Goal: Communication & Community: Answer question/provide support

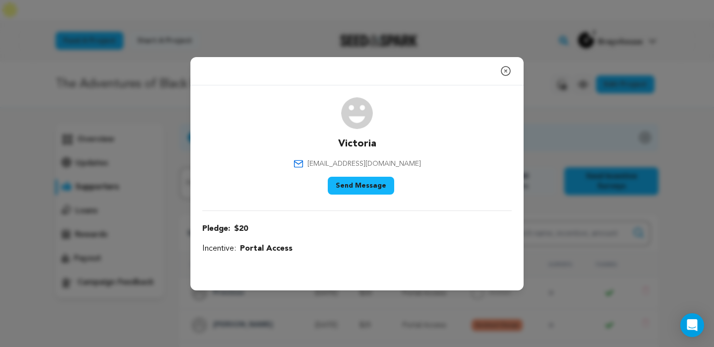
select select "117575"
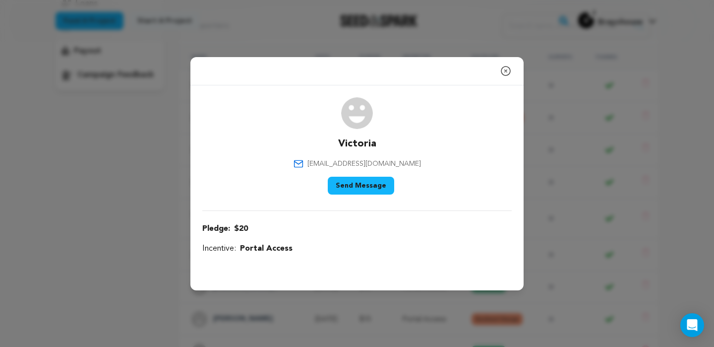
scroll to position [207, 0]
click at [507, 68] on icon "button" at bounding box center [506, 71] width 12 height 12
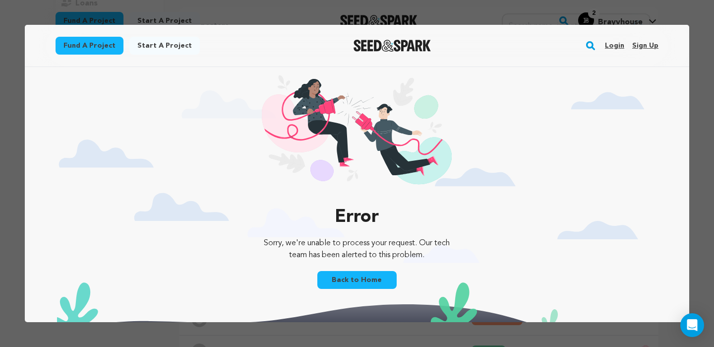
scroll to position [0, 0]
click at [617, 46] on link "Login" at bounding box center [614, 46] width 19 height 16
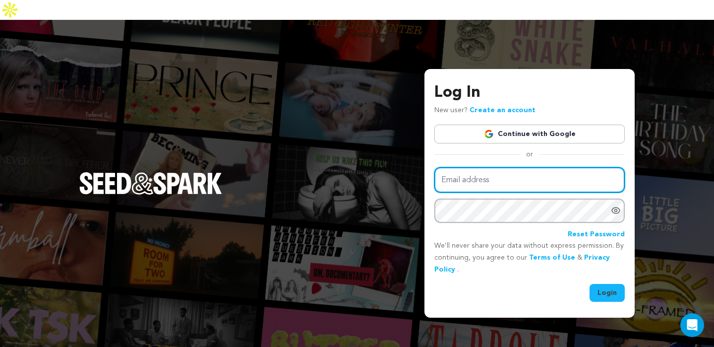
click at [518, 167] on input "Email address" at bounding box center [529, 179] width 190 height 25
type input "info@brayvhouse.com"
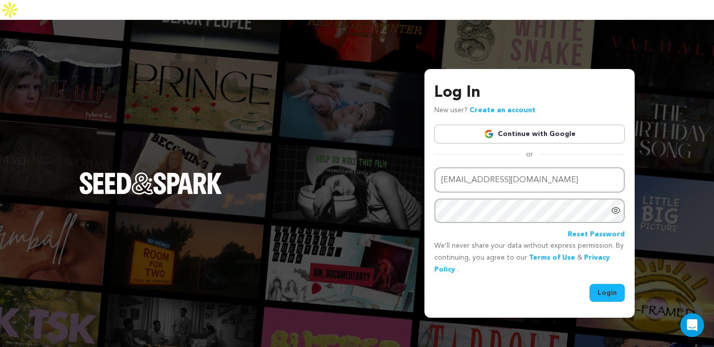
click at [598, 284] on button "Login" at bounding box center [607, 293] width 35 height 18
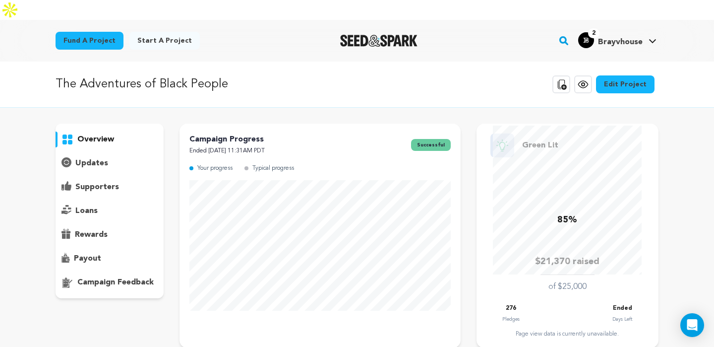
click at [97, 181] on p "supporters" at bounding box center [97, 187] width 44 height 12
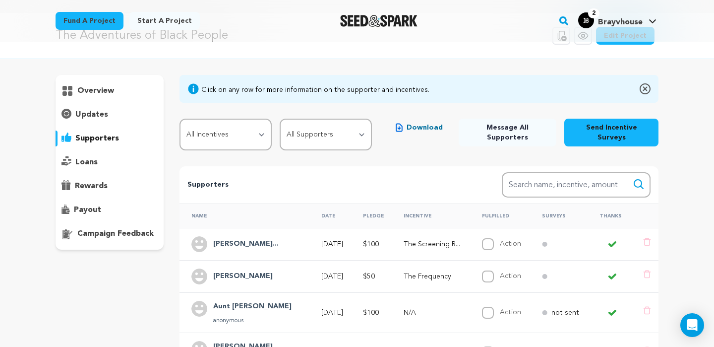
scroll to position [42, 0]
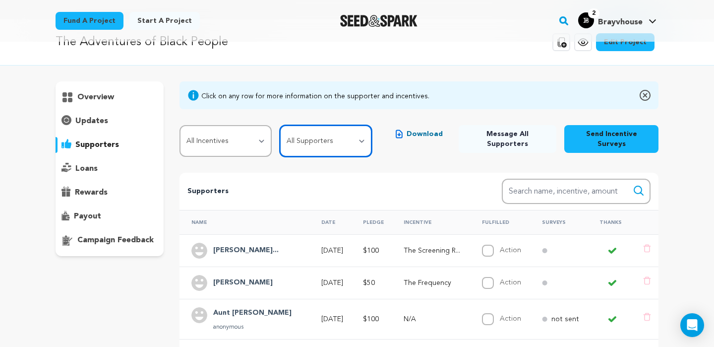
click at [301, 125] on select "All Supporters Survey not sent Survey incomplete Survey complete Incentive not …" at bounding box center [326, 141] width 92 height 32
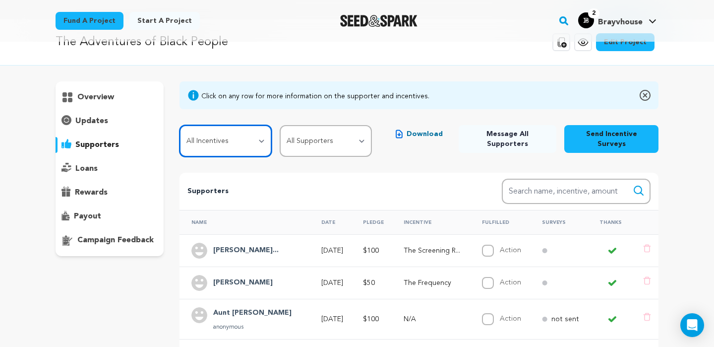
click at [262, 125] on select "All Incentives First Contact Portal Access Transmission The Frequency The Scree…" at bounding box center [226, 141] width 92 height 32
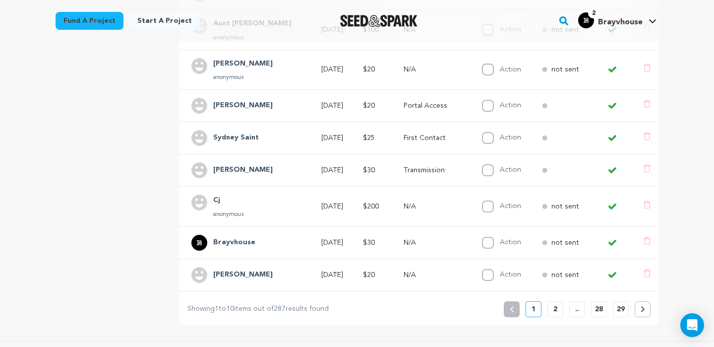
scroll to position [332, 0]
click at [555, 303] on p "2" at bounding box center [555, 308] width 4 height 10
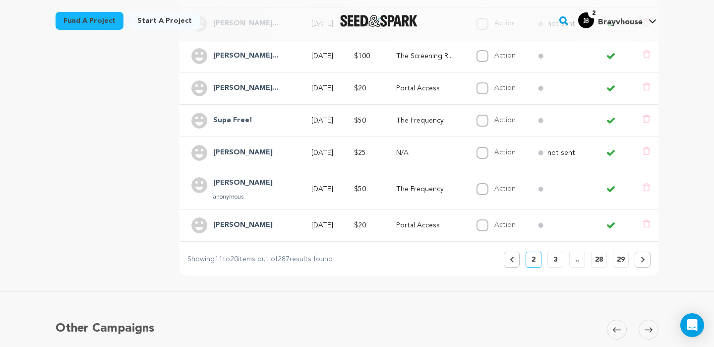
scroll to position [379, 0]
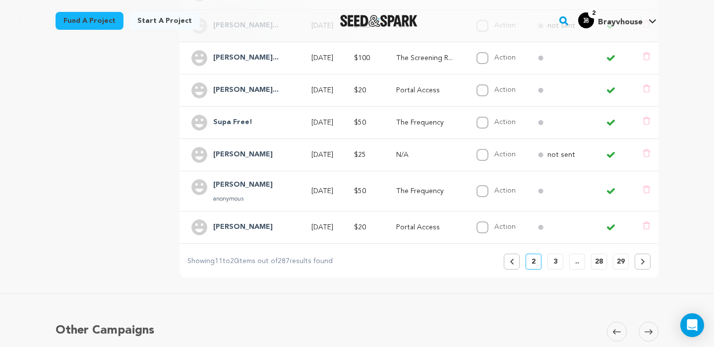
click at [556, 256] on p "3" at bounding box center [555, 261] width 4 height 10
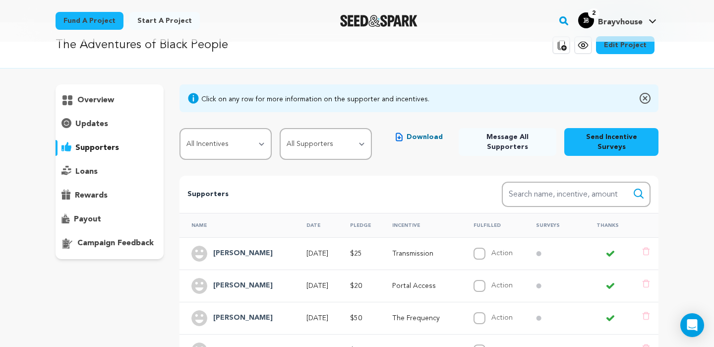
scroll to position [38, 0]
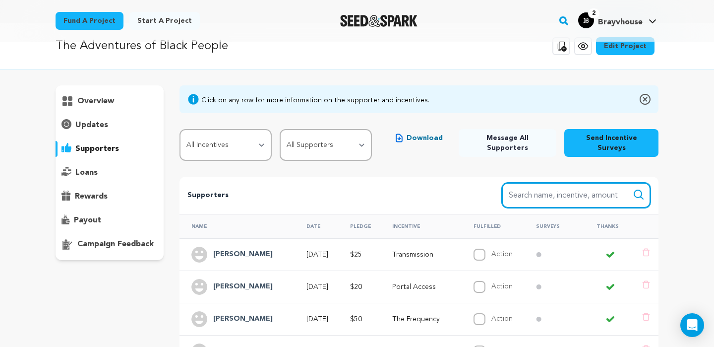
click at [572, 182] on input "Search name, item" at bounding box center [576, 194] width 149 height 25
click at [633, 188] on button "Search" at bounding box center [639, 194] width 12 height 12
click at [551, 182] on input "brand" at bounding box center [576, 194] width 149 height 25
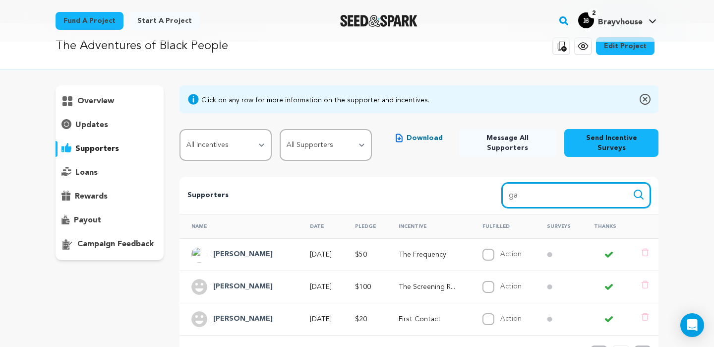
type input "ga"
click at [633, 188] on button "Search" at bounding box center [639, 194] width 12 height 12
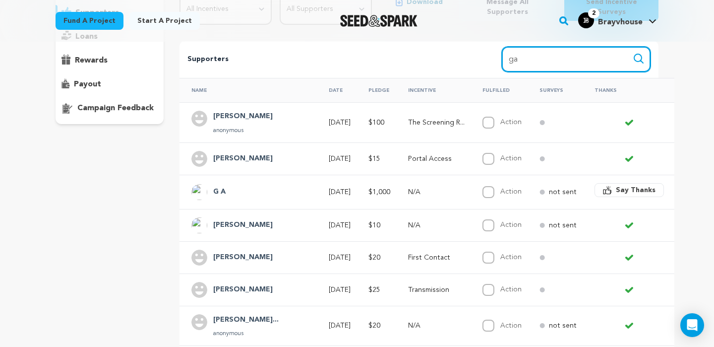
scroll to position [168, 0]
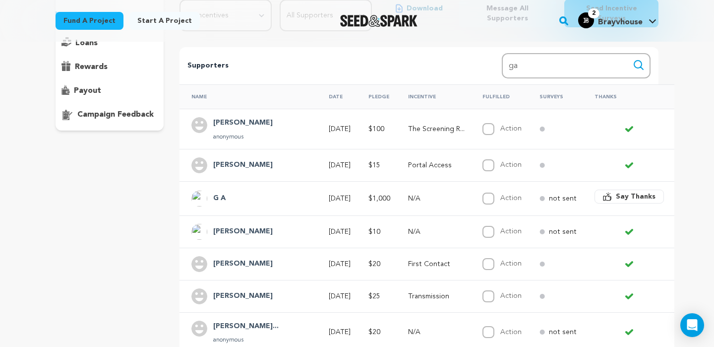
click at [318, 149] on td "Sep 18, 2025" at bounding box center [337, 165] width 40 height 32
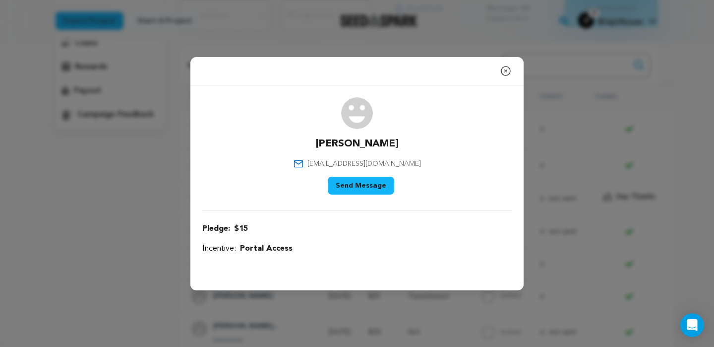
click at [506, 71] on icon "button" at bounding box center [505, 70] width 9 height 9
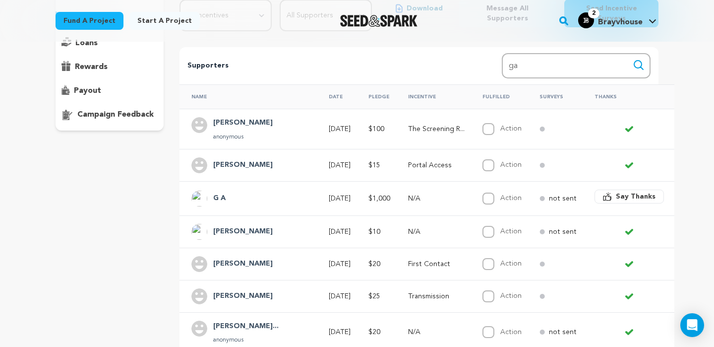
click at [616, 191] on span "Say Thanks" at bounding box center [636, 196] width 40 height 10
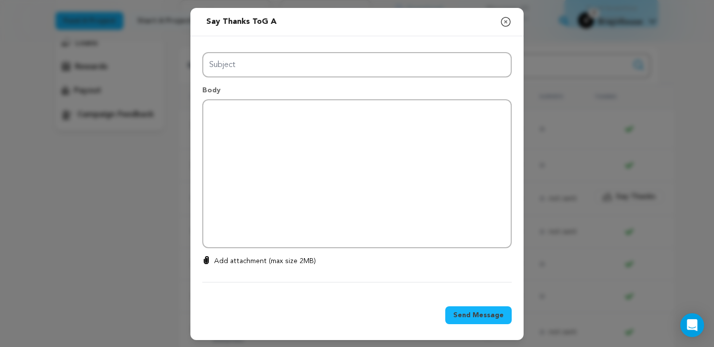
type input "Thanks for your support!"
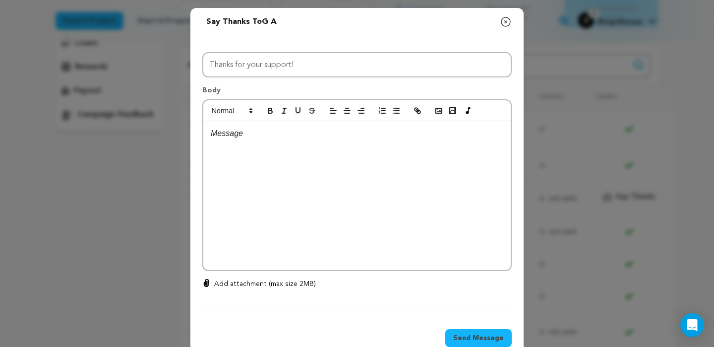
click at [630, 188] on div "Send message to G A Say thanks to G A Compose New Message Close modal All Incen…" at bounding box center [357, 185] width 714 height 370
click at [508, 21] on icon "button" at bounding box center [506, 22] width 12 height 12
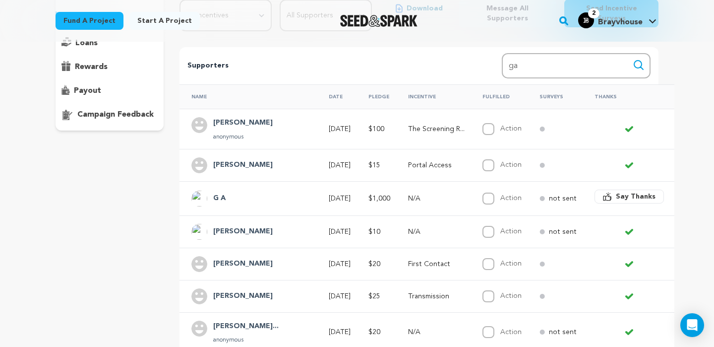
click at [313, 13] on div at bounding box center [378, 21] width 137 height 26
click at [539, 113] on td at bounding box center [555, 129] width 55 height 40
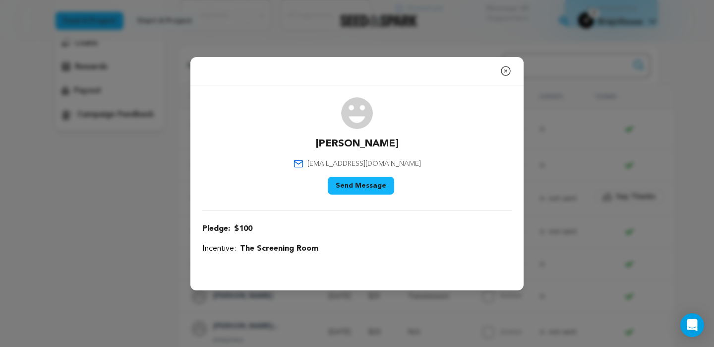
click at [504, 72] on icon "button" at bounding box center [506, 71] width 12 height 12
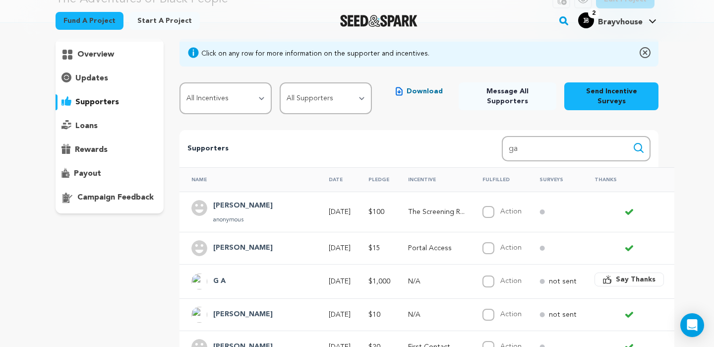
scroll to position [81, 0]
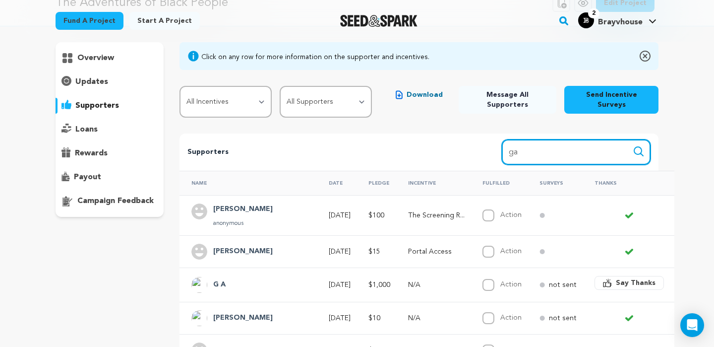
click at [514, 139] on input "ga" at bounding box center [576, 151] width 149 height 25
type input "g a"
click at [633, 145] on button "Search" at bounding box center [639, 151] width 12 height 12
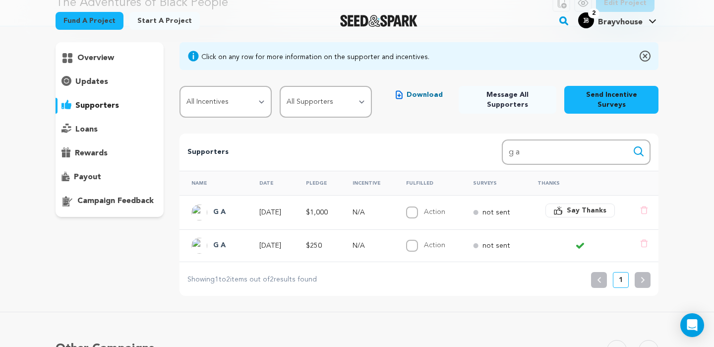
click at [273, 240] on p "Aug 27, 2025" at bounding box center [273, 245] width 29 height 10
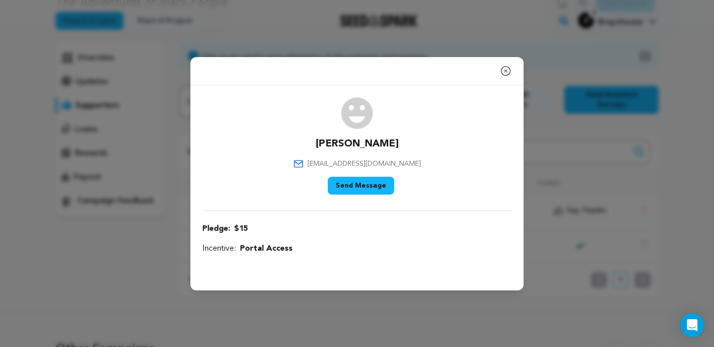
click at [508, 70] on icon "button" at bounding box center [506, 71] width 12 height 12
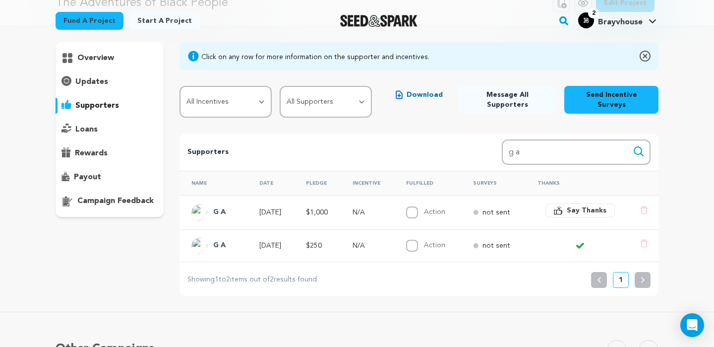
click at [222, 240] on h4 "G A" at bounding box center [219, 246] width 12 height 12
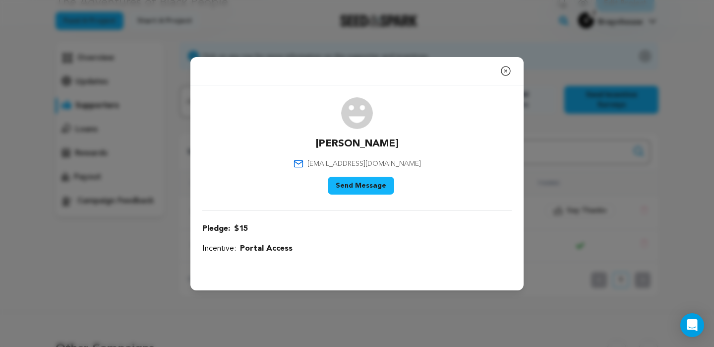
click at [508, 75] on icon "button" at bounding box center [506, 71] width 12 height 12
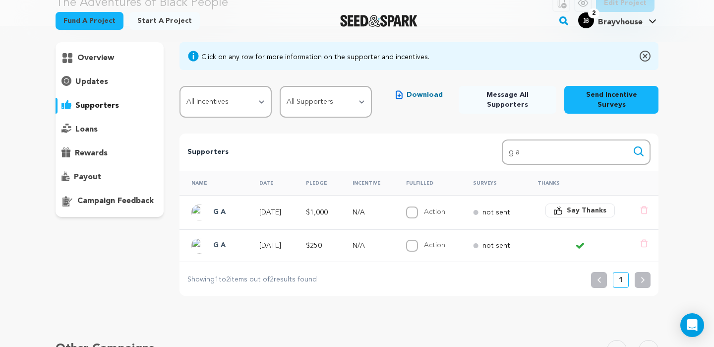
click at [216, 206] on h4 "G A" at bounding box center [219, 212] width 12 height 12
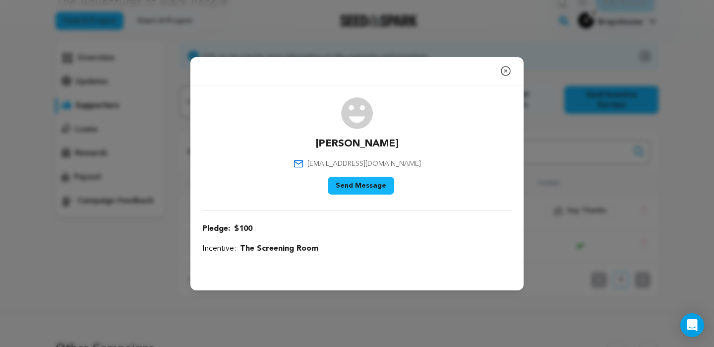
click at [505, 75] on icon "button" at bounding box center [505, 70] width 9 height 9
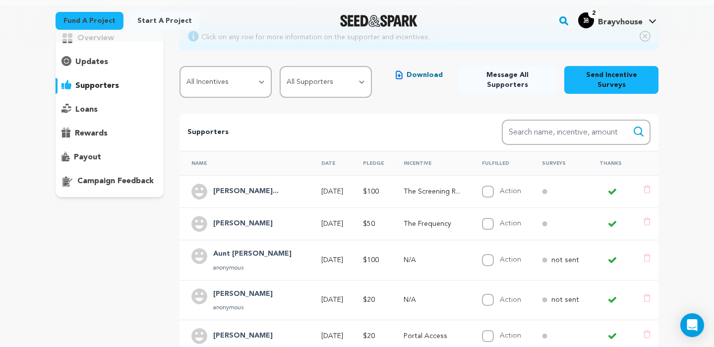
scroll to position [81, 0]
click at [547, 125] on input "Search name, item" at bounding box center [576, 132] width 149 height 25
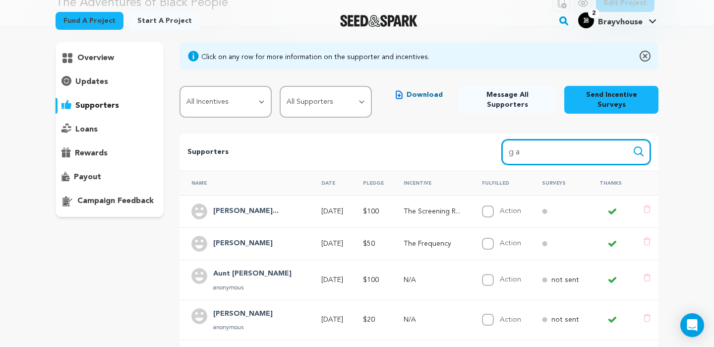
type input "g a"
click at [633, 145] on button "Search" at bounding box center [639, 151] width 12 height 12
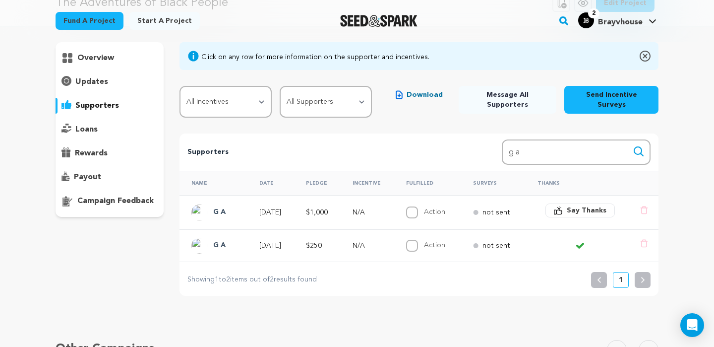
click at [214, 206] on h4 "G A" at bounding box center [219, 212] width 12 height 12
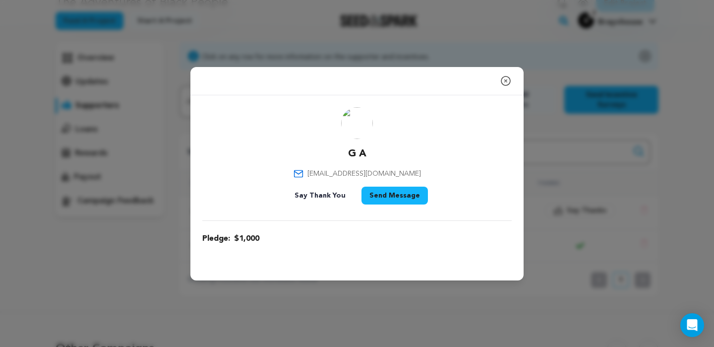
click at [380, 199] on button "Send Message" at bounding box center [394, 195] width 66 height 18
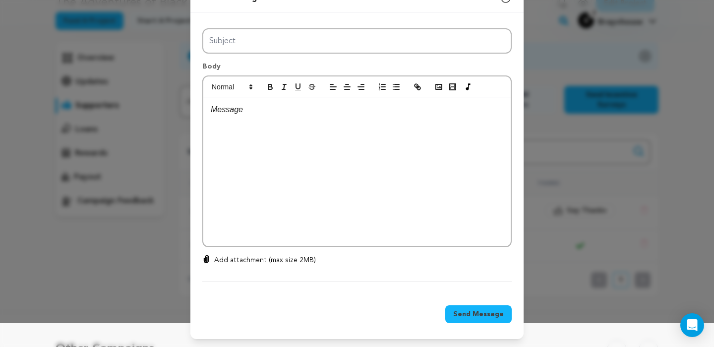
scroll to position [0, 0]
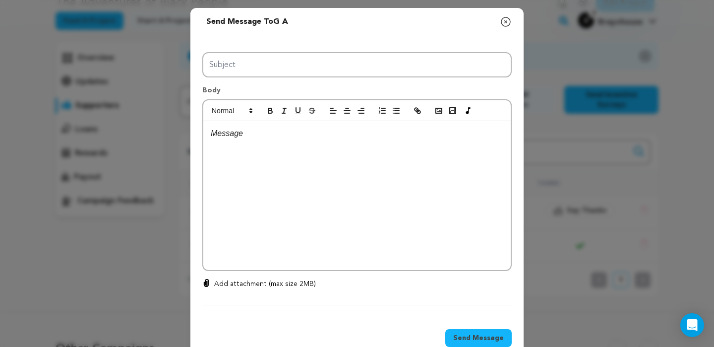
click at [503, 23] on icon "button" at bounding box center [506, 22] width 12 height 12
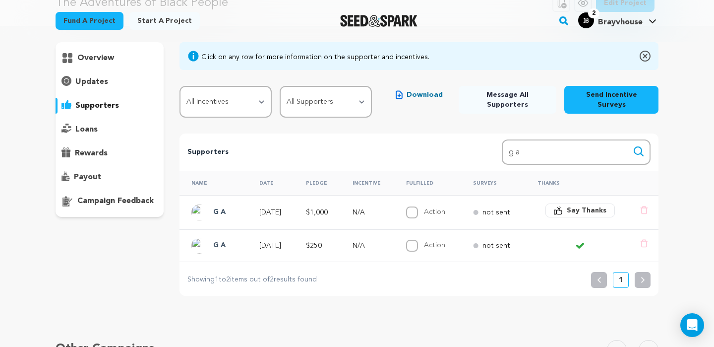
click at [592, 205] on span "Say Thanks" at bounding box center [587, 210] width 40 height 10
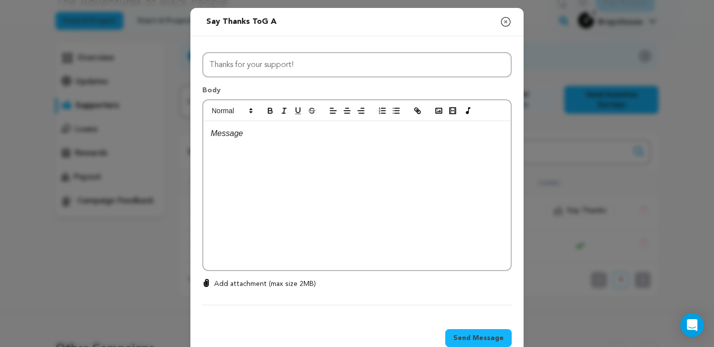
click at [437, 175] on div at bounding box center [356, 195] width 307 height 149
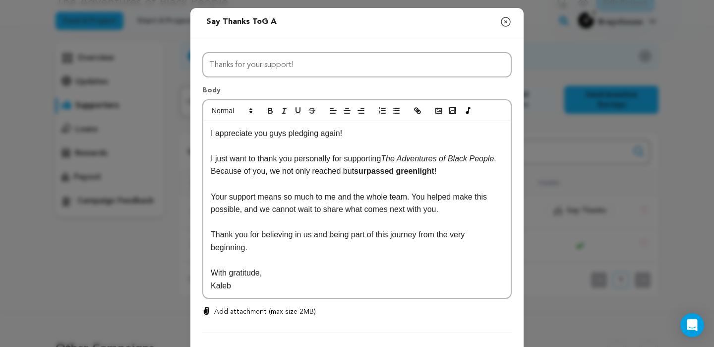
click at [286, 135] on p "I appreciate you guys pledging again!" at bounding box center [357, 133] width 293 height 13
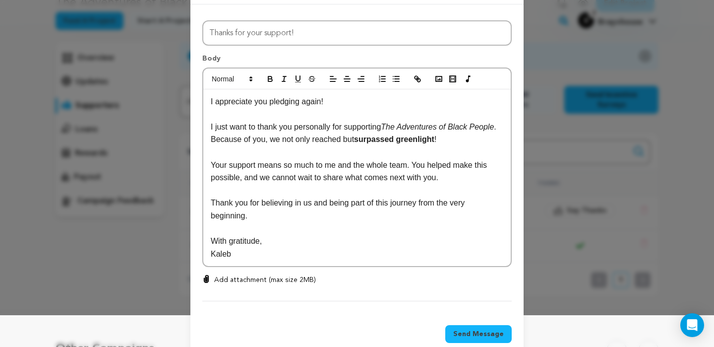
scroll to position [32, 0]
click at [369, 143] on p "I just want to thank you personally for supporting The Adventures of Black Peop…" at bounding box center [357, 132] width 293 height 25
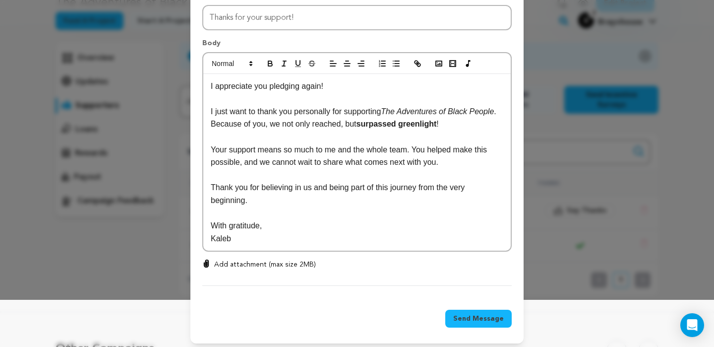
scroll to position [52, 0]
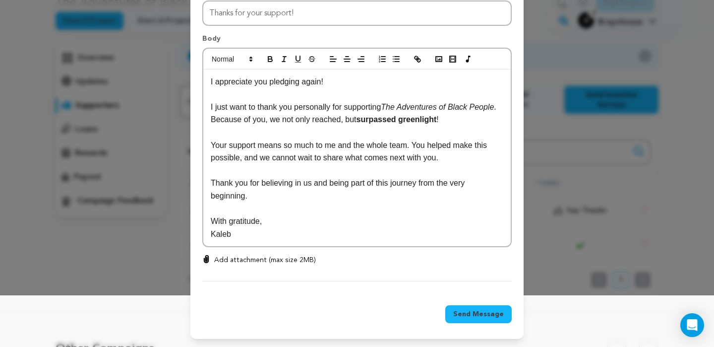
click at [258, 158] on p "Your support means so much to me and the whole team. You helped make this possi…" at bounding box center [357, 151] width 293 height 25
click at [270, 158] on p "Your support means so much to me and the whole team. You helped make this possi…" at bounding box center [357, 151] width 293 height 25
click at [223, 233] on p "Kaleb" at bounding box center [357, 234] width 293 height 13
click at [212, 80] on p "I appreciate you pledging again!" at bounding box center [357, 81] width 293 height 13
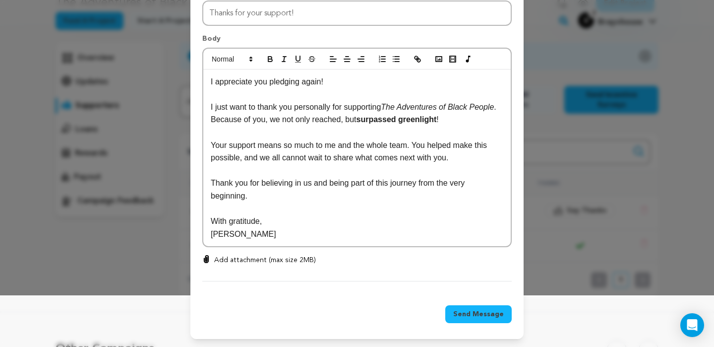
click at [212, 80] on p "I appreciate you pledging again!" at bounding box center [357, 81] width 293 height 13
click at [265, 156] on p "Your support means so much to me and the whole team. You helped make this possi…" at bounding box center [357, 151] width 293 height 25
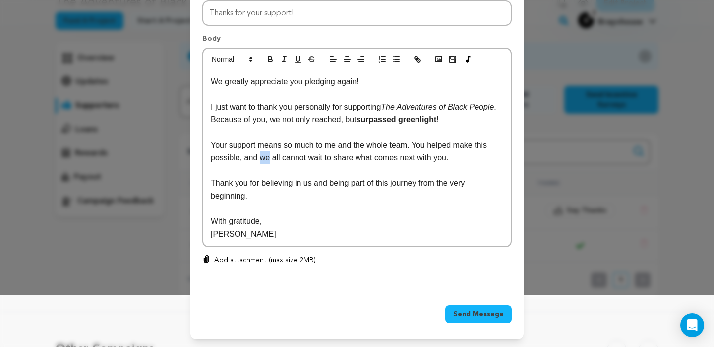
click at [690, 61] on div "Send message to G A Say thanks to G A Compose New Message Close modal All Incen…" at bounding box center [357, 147] width 714 height 398
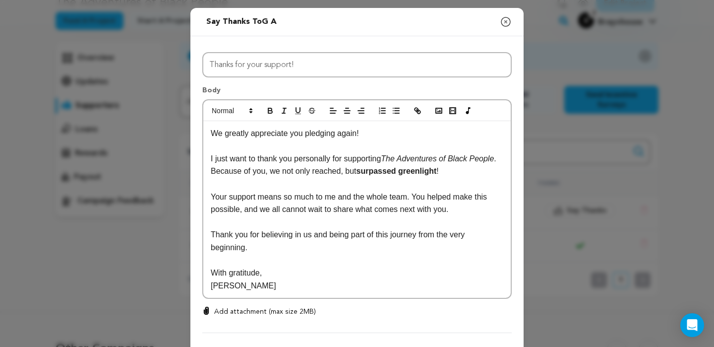
click at [508, 20] on icon "button" at bounding box center [506, 22] width 12 height 12
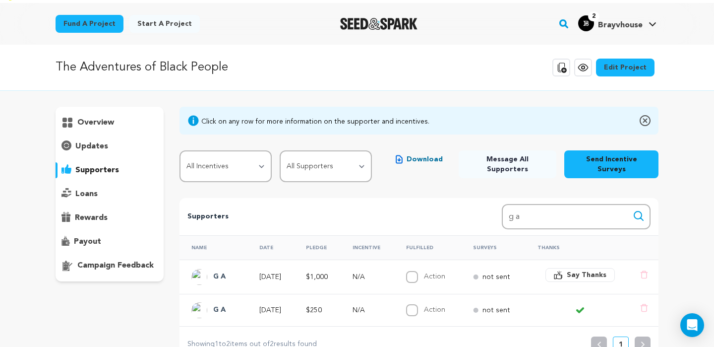
scroll to position [8, 0]
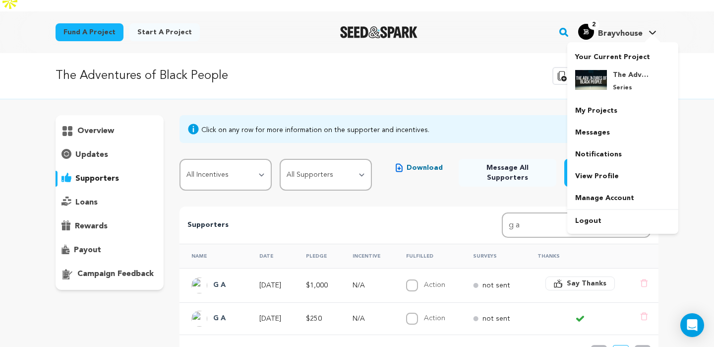
click at [644, 34] on div at bounding box center [653, 39] width 20 height 10
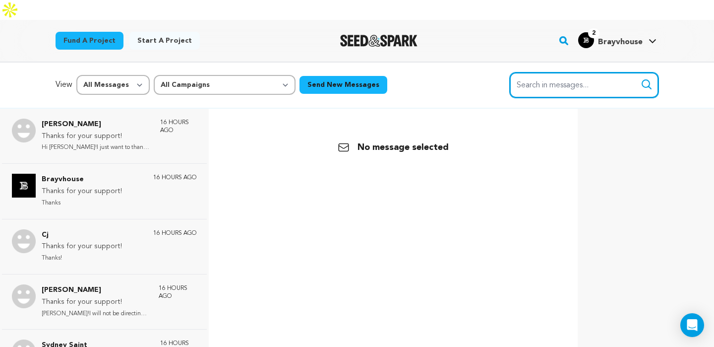
click at [584, 72] on input "Search in messages..." at bounding box center [584, 84] width 149 height 25
type input "g a"
click at [641, 78] on button "Search" at bounding box center [647, 84] width 12 height 12
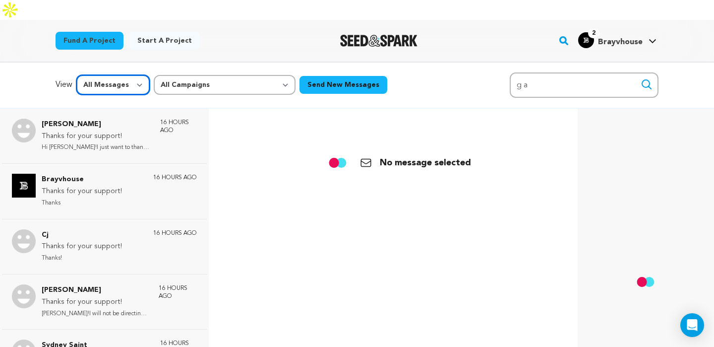
click at [135, 75] on select "All Messages Starred Unread" at bounding box center [112, 85] width 73 height 20
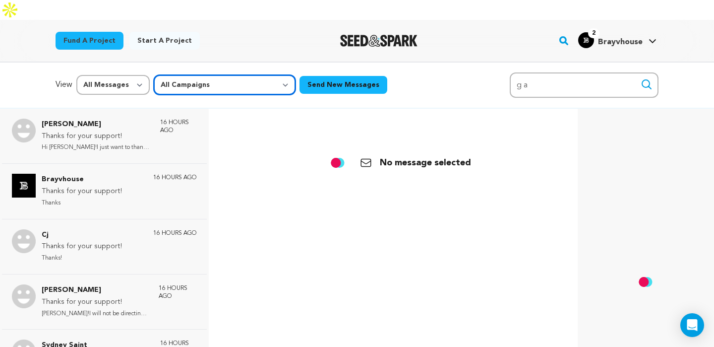
click at [273, 75] on select "All Campaigns The Adventures of Black People" at bounding box center [225, 85] width 142 height 20
select select "63163"
click at [154, 75] on select "All Campaigns The Adventures of Black People" at bounding box center [225, 85] width 142 height 20
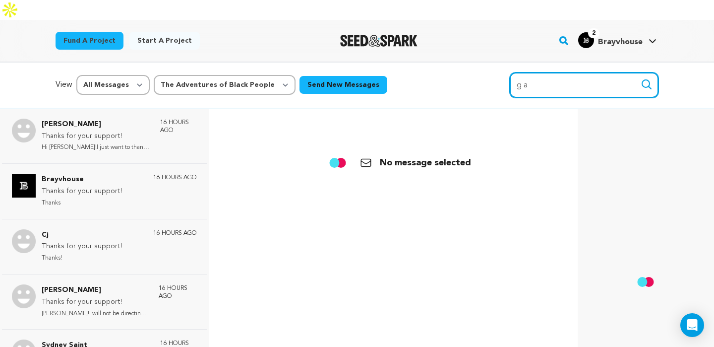
click at [537, 72] on input "g a" at bounding box center [584, 84] width 149 height 25
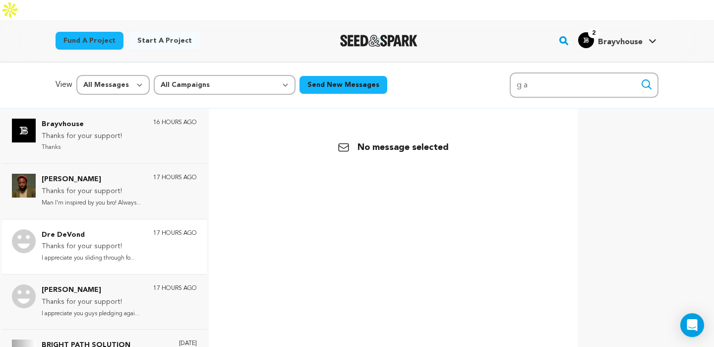
click at [82, 240] on p "Thanks for your support!" at bounding box center [88, 246] width 93 height 12
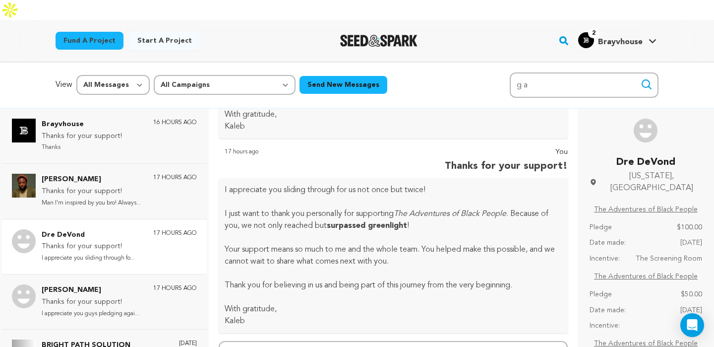
scroll to position [3210, 0]
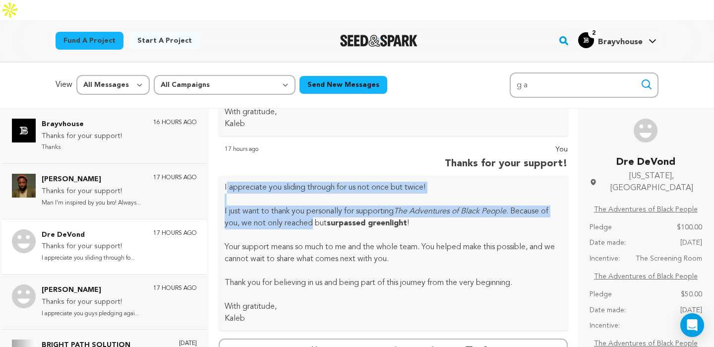
drag, startPoint x: 226, startPoint y: 201, endPoint x: 314, endPoint y: 236, distance: 94.8
click at [314, 236] on div "I appreciate you sliding through for us not once but twice! I just want to than…" at bounding box center [393, 253] width 349 height 155
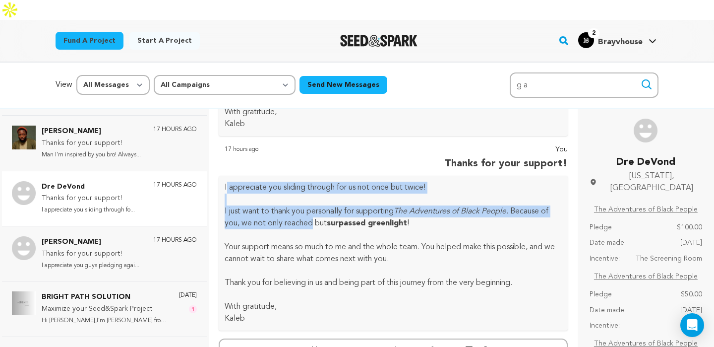
scroll to position [50, 0]
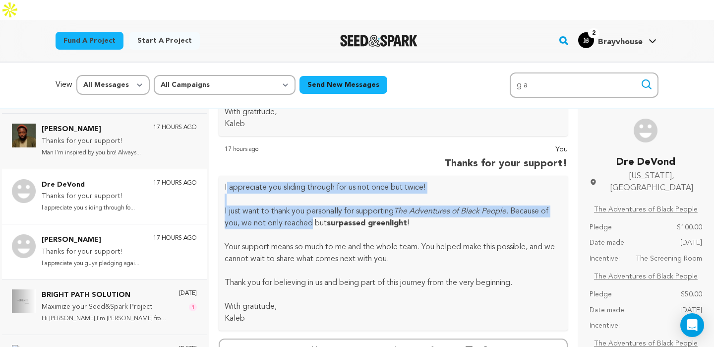
click at [149, 237] on div "Ritchey's Thanks for your support! I appreciate you guys pledging agai... 17 ho…" at bounding box center [119, 251] width 155 height 35
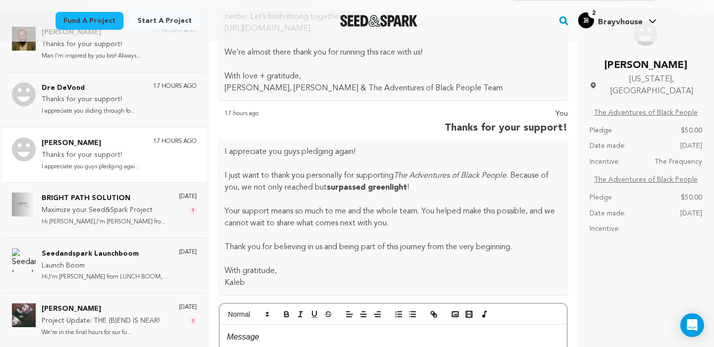
scroll to position [1267, 0]
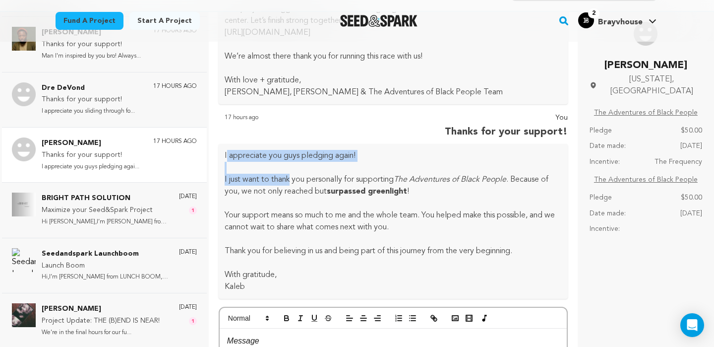
drag, startPoint x: 226, startPoint y: 134, endPoint x: 290, endPoint y: 157, distance: 68.5
click at [290, 157] on div "I appreciate you guys pledging again! I just want to thank you personally for s…" at bounding box center [393, 221] width 349 height 155
click at [225, 150] on p "I appreciate you guys pledging again!" at bounding box center [393, 156] width 337 height 12
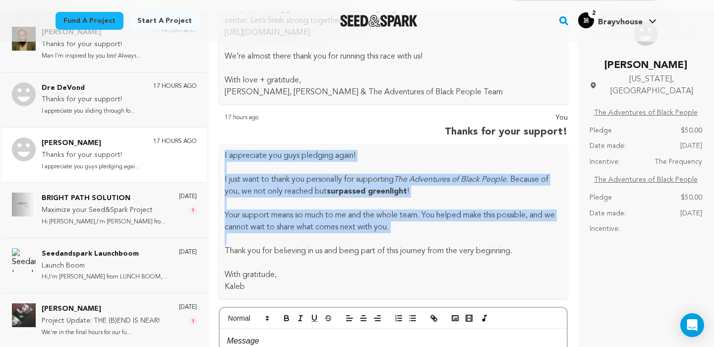
drag, startPoint x: 224, startPoint y: 133, endPoint x: 296, endPoint y: 218, distance: 111.2
click at [296, 218] on div "I appreciate you guys pledging again! I just want to thank you personally for s…" at bounding box center [393, 221] width 349 height 155
click at [226, 144] on div "I appreciate you guys pledging again! I just want to thank you personally for s…" at bounding box center [393, 221] width 349 height 155
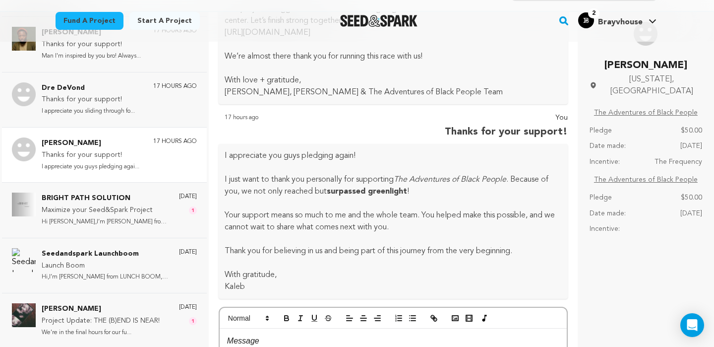
click at [225, 150] on p "I appreciate you guys pledging again!" at bounding box center [393, 156] width 337 height 12
drag, startPoint x: 225, startPoint y: 134, endPoint x: 282, endPoint y: 273, distance: 149.8
click at [282, 273] on div "I appreciate you guys pledging again! I just want to thank you personally for s…" at bounding box center [393, 221] width 349 height 155
copy div "I appreciate you guys pledging again! I just want to thank you personally for s…"
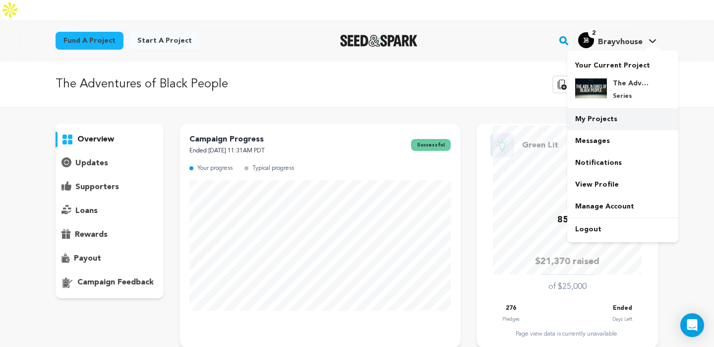
click at [601, 108] on link "My Projects" at bounding box center [622, 119] width 111 height 22
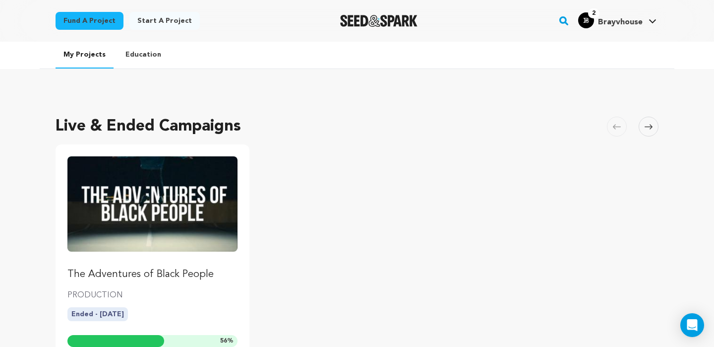
click at [198, 208] on img "Fund The Adventures of Black People" at bounding box center [152, 203] width 170 height 95
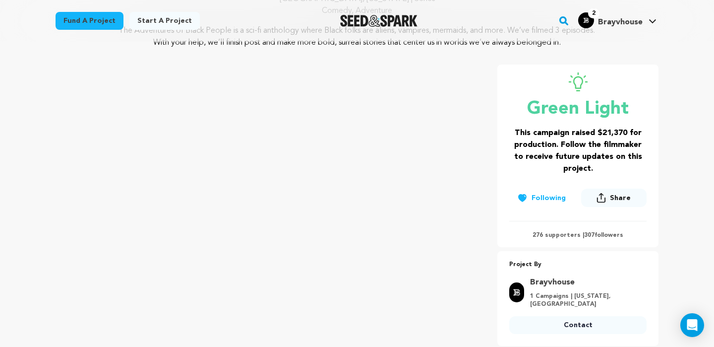
scroll to position [171, 0]
